Goal: Find specific page/section: Find specific page/section

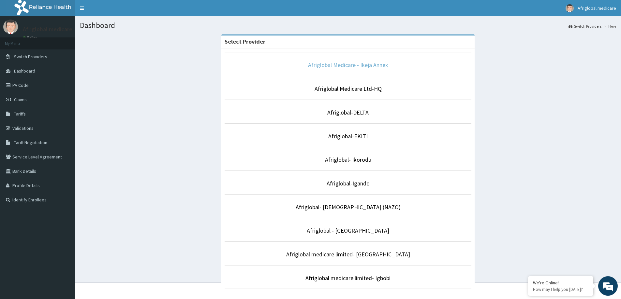
click at [331, 66] on link "Afriglobal Medicare - Ikeja Annex" at bounding box center [348, 64] width 80 height 7
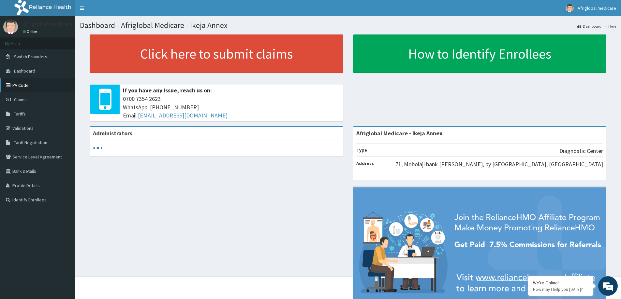
click at [31, 87] on link "PA Code" at bounding box center [37, 85] width 75 height 14
